Goal: Task Accomplishment & Management: Use online tool/utility

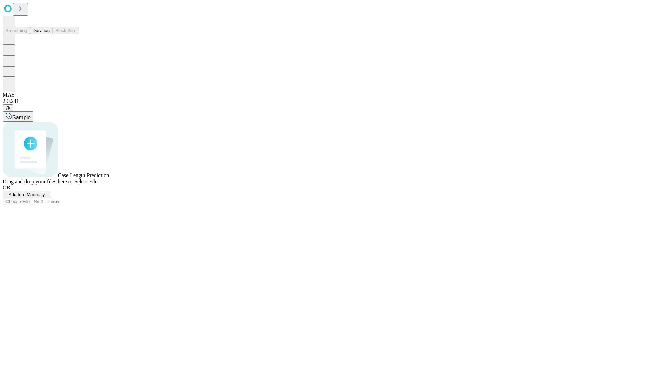
click at [50, 34] on button "Duration" at bounding box center [41, 30] width 22 height 7
click at [45, 197] on span "Add Info Manually" at bounding box center [27, 194] width 36 height 5
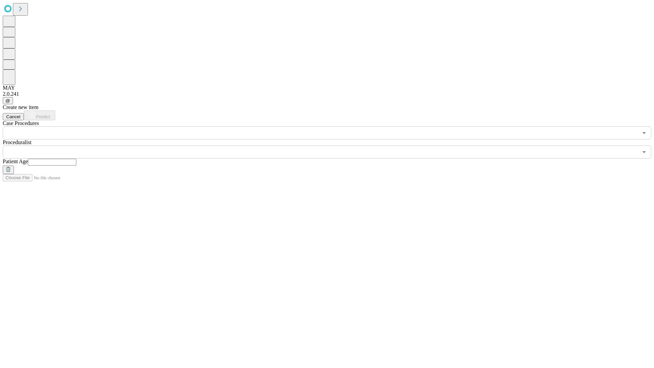
click at [76, 159] on input "text" at bounding box center [52, 162] width 48 height 7
type input "**"
click at [332, 145] on input "text" at bounding box center [320, 151] width 635 height 13
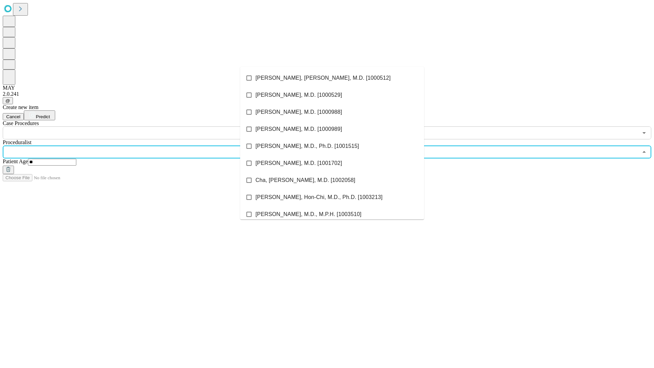
click at [332, 78] on li "[PERSON_NAME], [PERSON_NAME], M.D. [1000512]" at bounding box center [332, 78] width 184 height 17
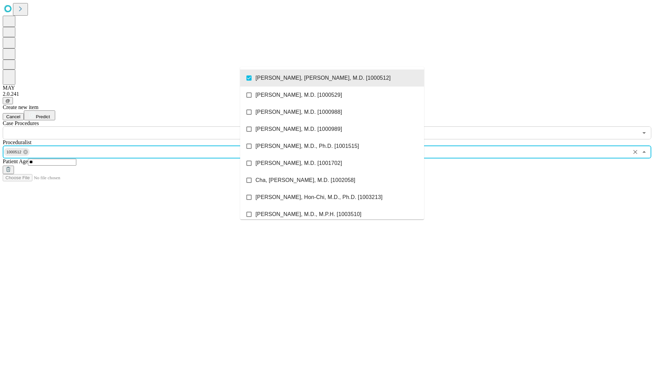
click at [143, 126] on input "text" at bounding box center [320, 132] width 635 height 13
